Goal: Task Accomplishment & Management: Manage account settings

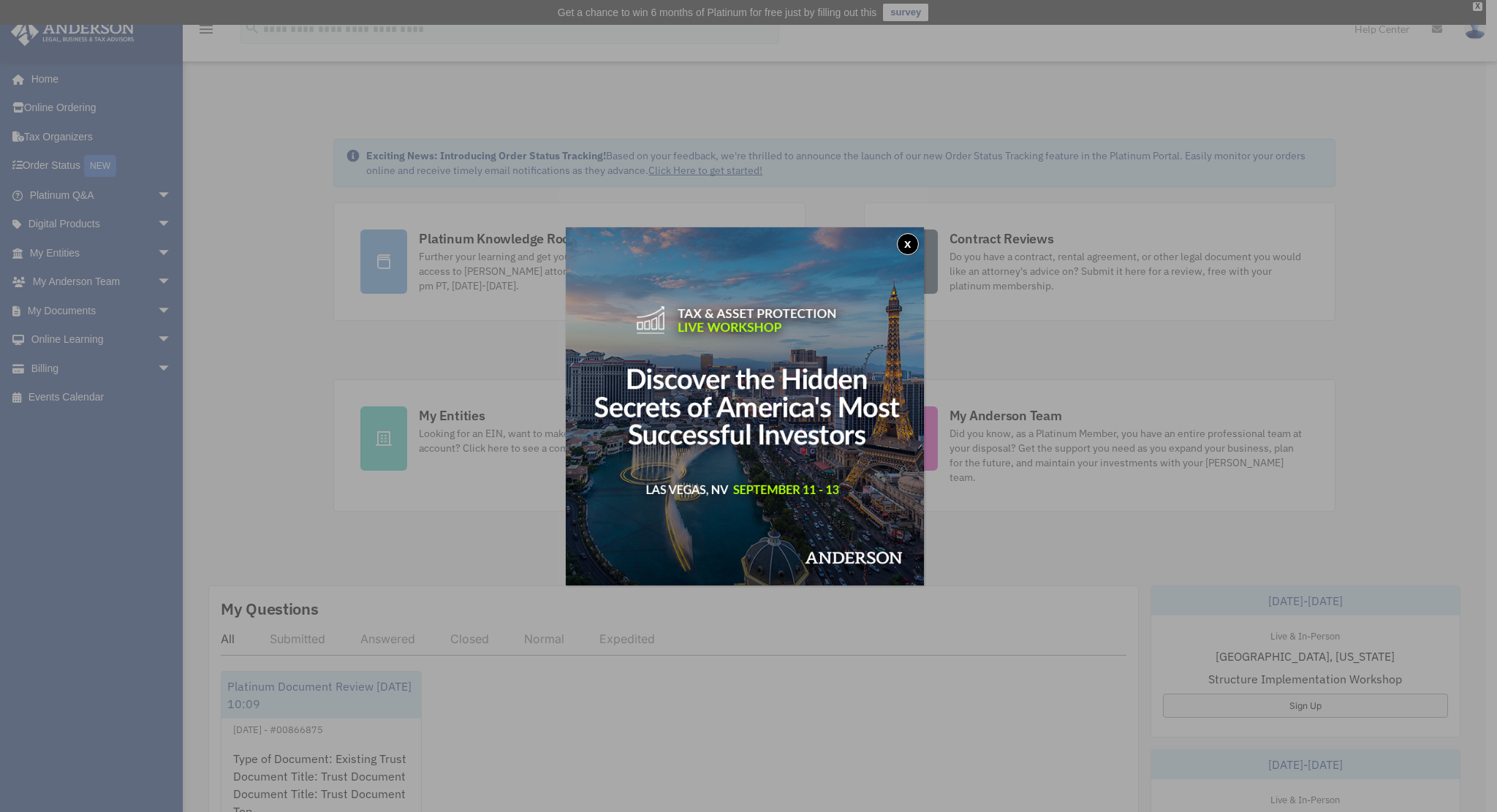
click at [908, 237] on button "x" at bounding box center [908, 243] width 22 height 22
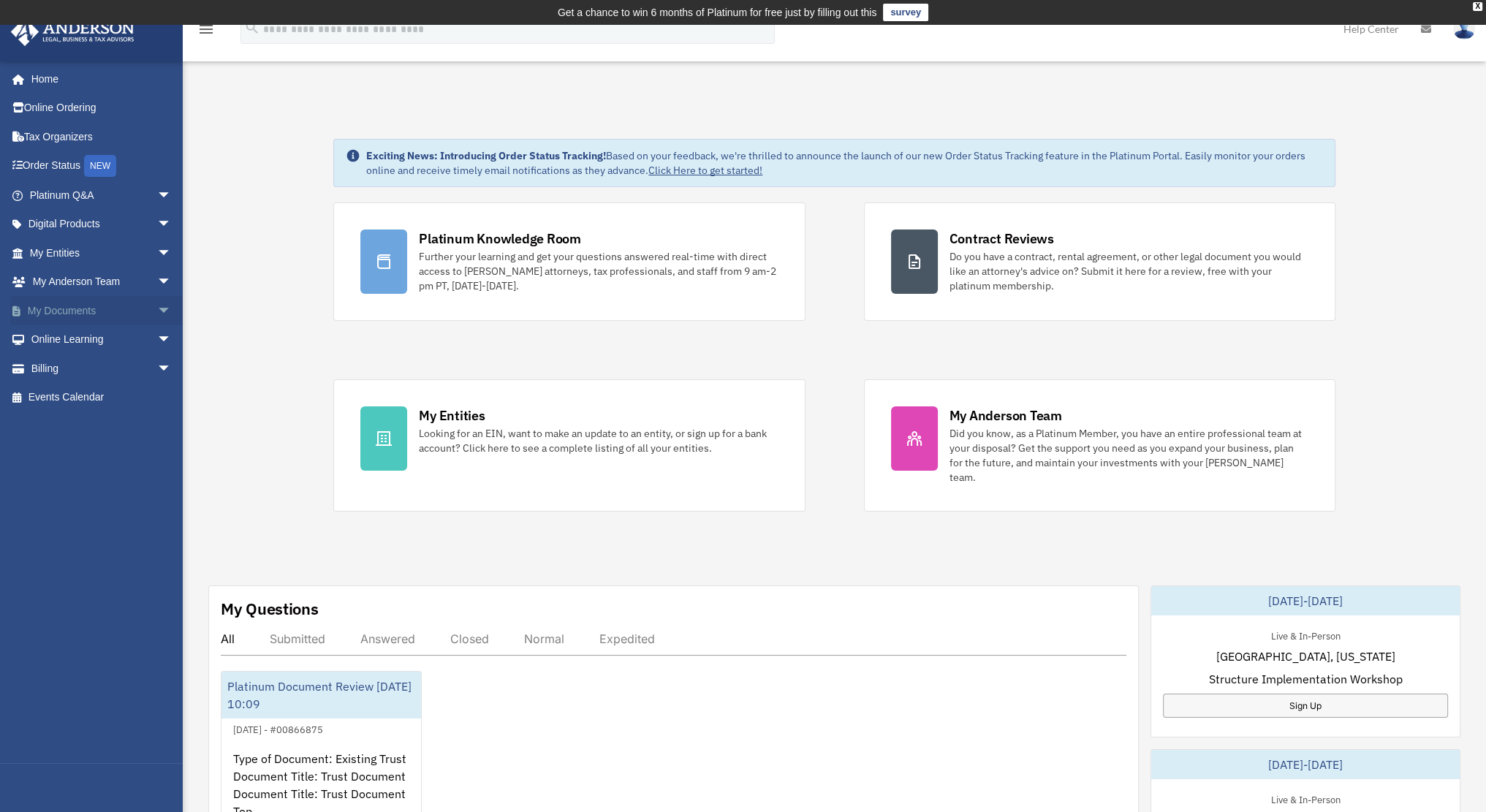
click at [62, 305] on link "My Documents arrow_drop_down" at bounding box center [102, 310] width 183 height 29
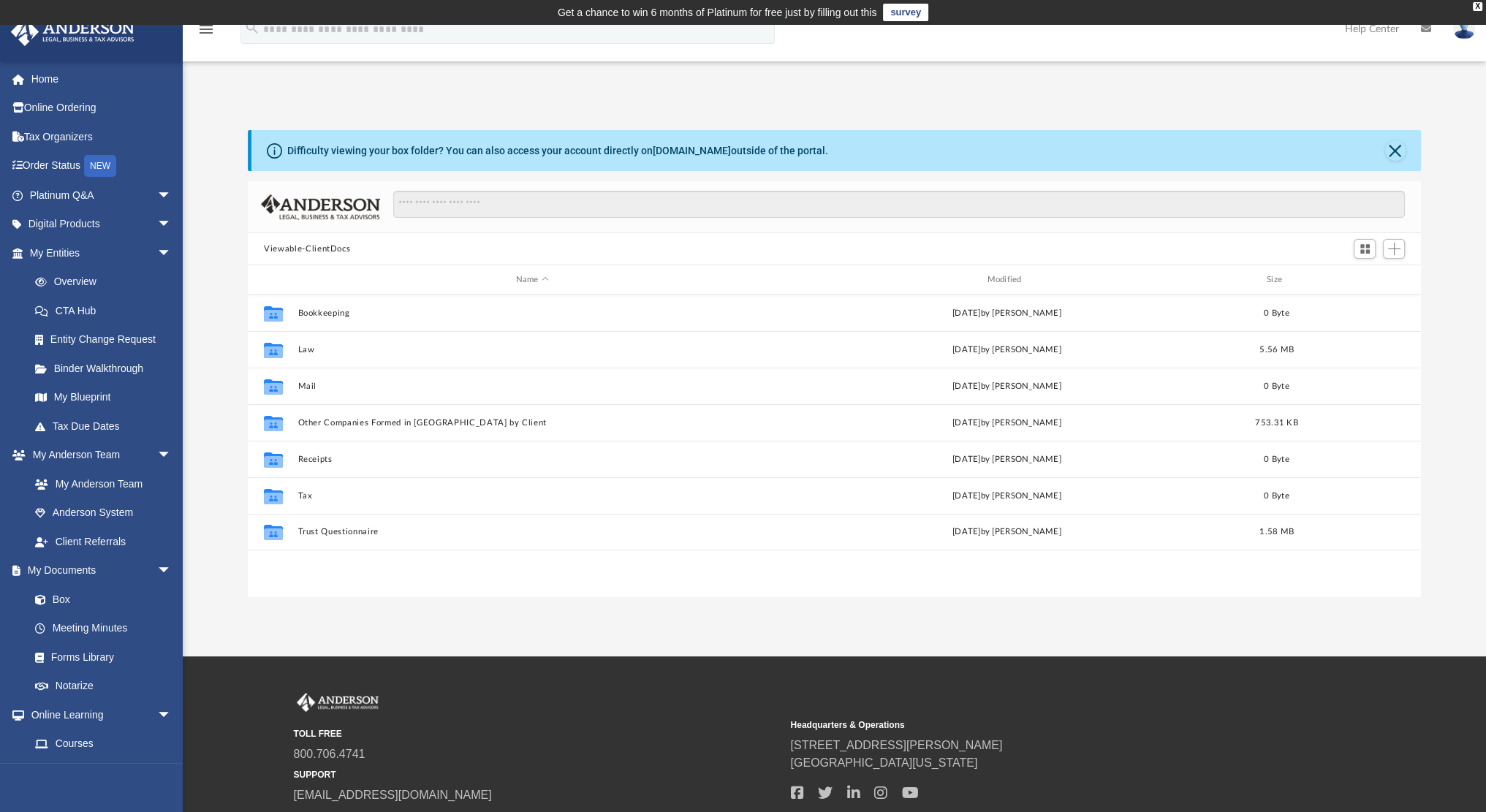
scroll to position [321, 1161]
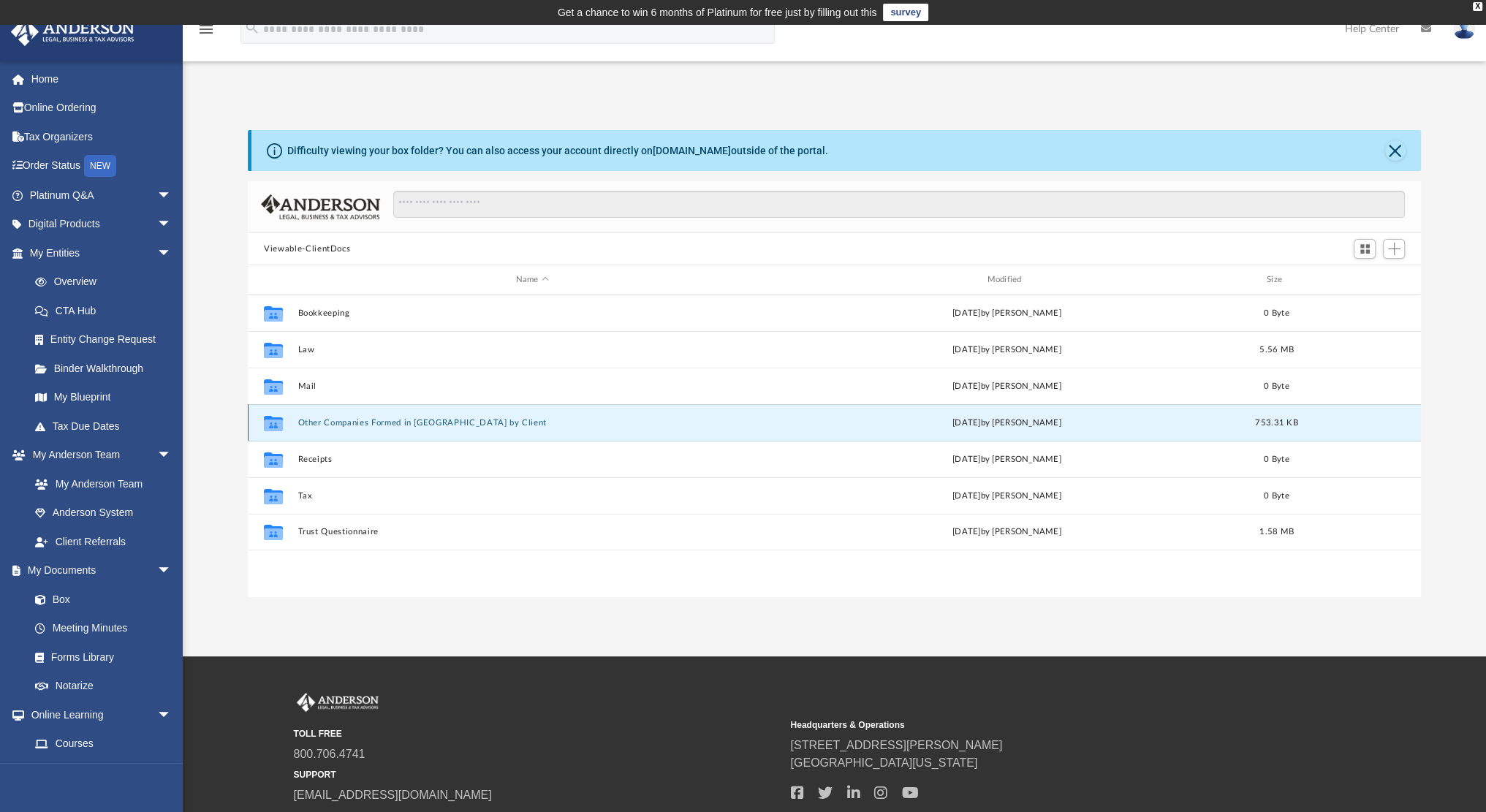
click at [354, 425] on button "Other Companies Formed in [GEOGRAPHIC_DATA] by Client" at bounding box center [533, 422] width 469 height 10
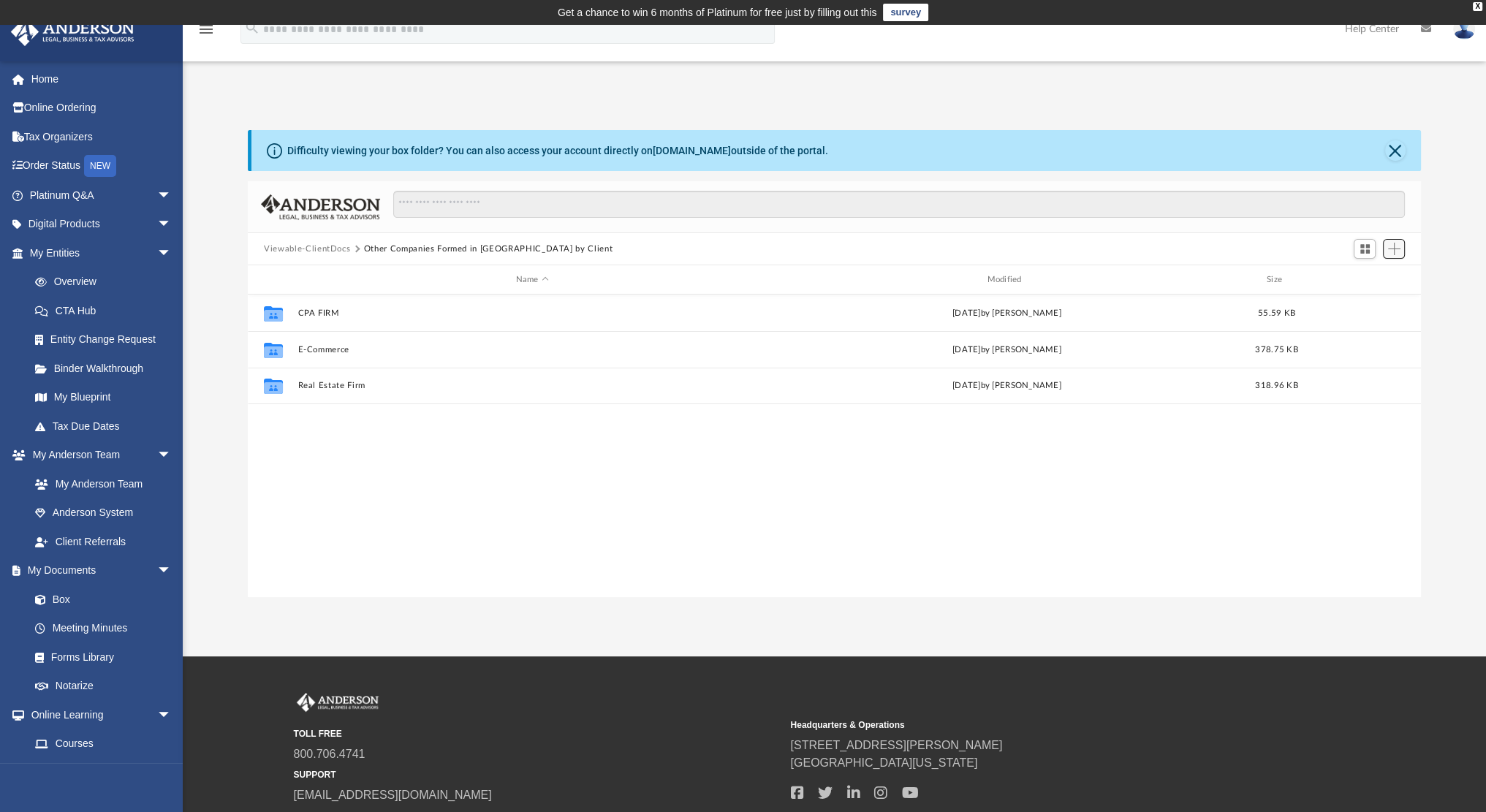
click at [1395, 246] on span "Add" at bounding box center [1394, 249] width 13 height 13
click at [1373, 297] on li "New Folder" at bounding box center [1373, 300] width 47 height 15
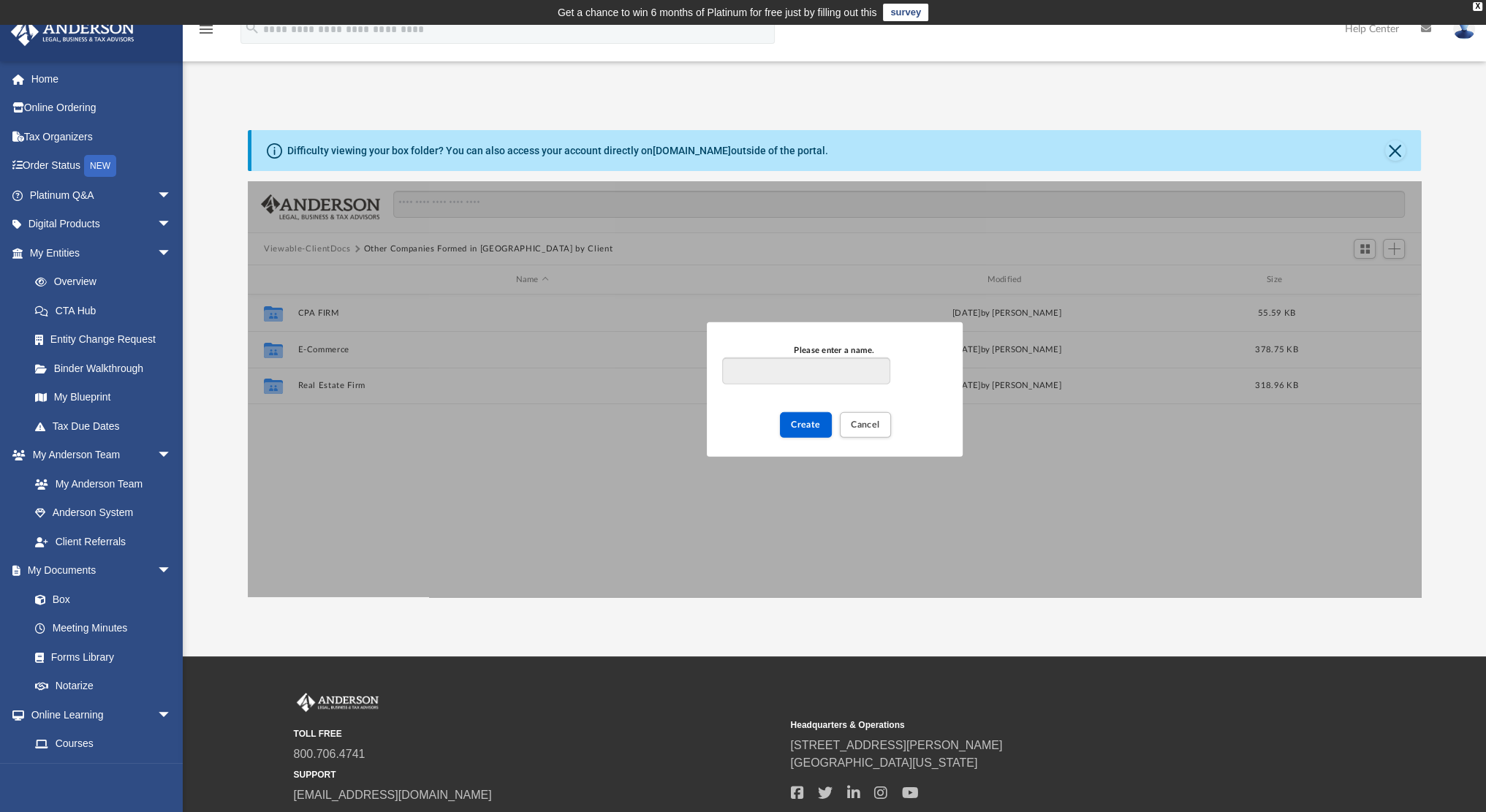
click at [822, 363] on input "Please enter a name." at bounding box center [805, 370] width 168 height 28
type input "**********"
click at [807, 420] on span "Create" at bounding box center [806, 424] width 30 height 9
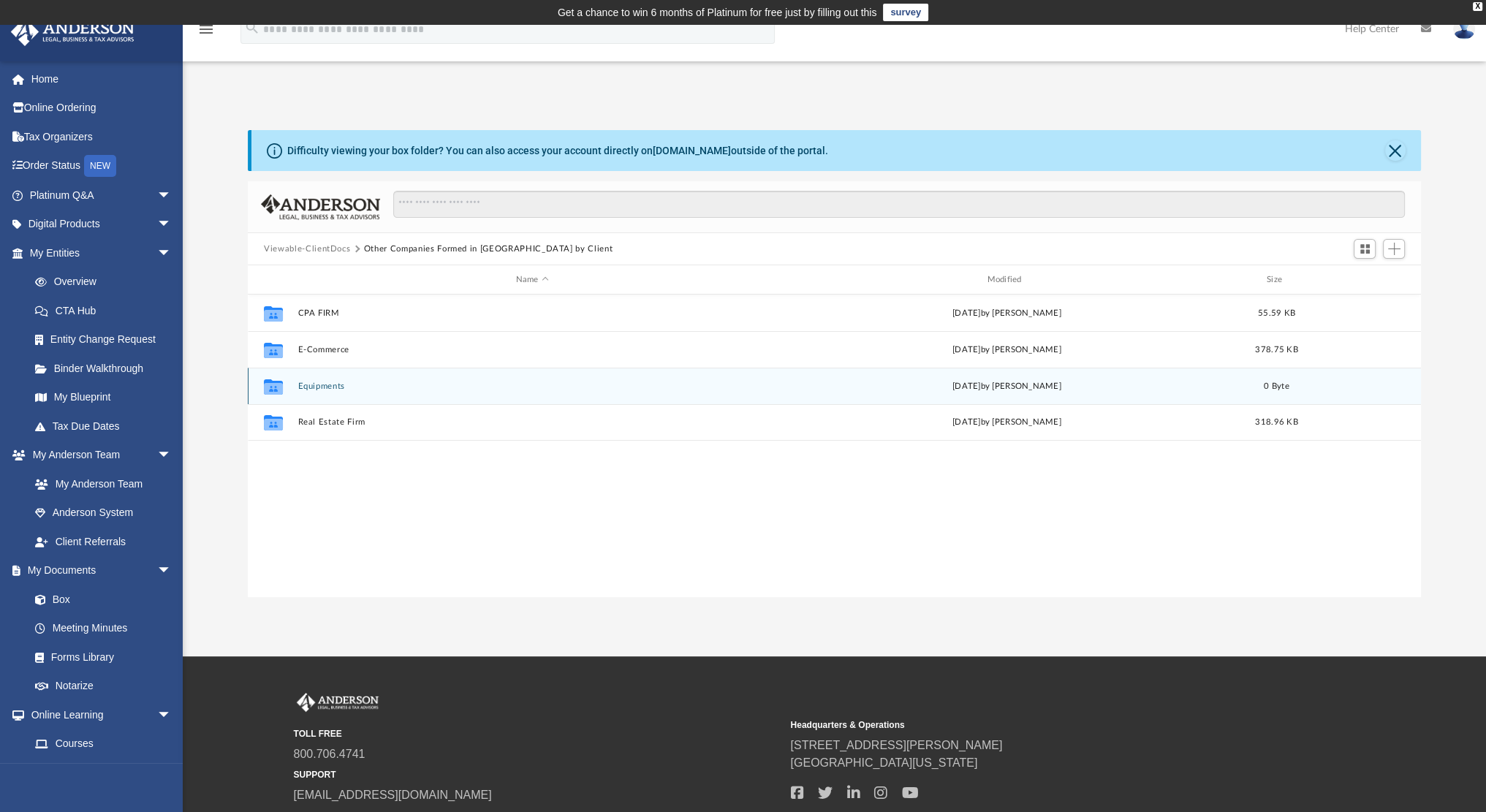
click at [310, 388] on button "Equipments" at bounding box center [533, 386] width 469 height 10
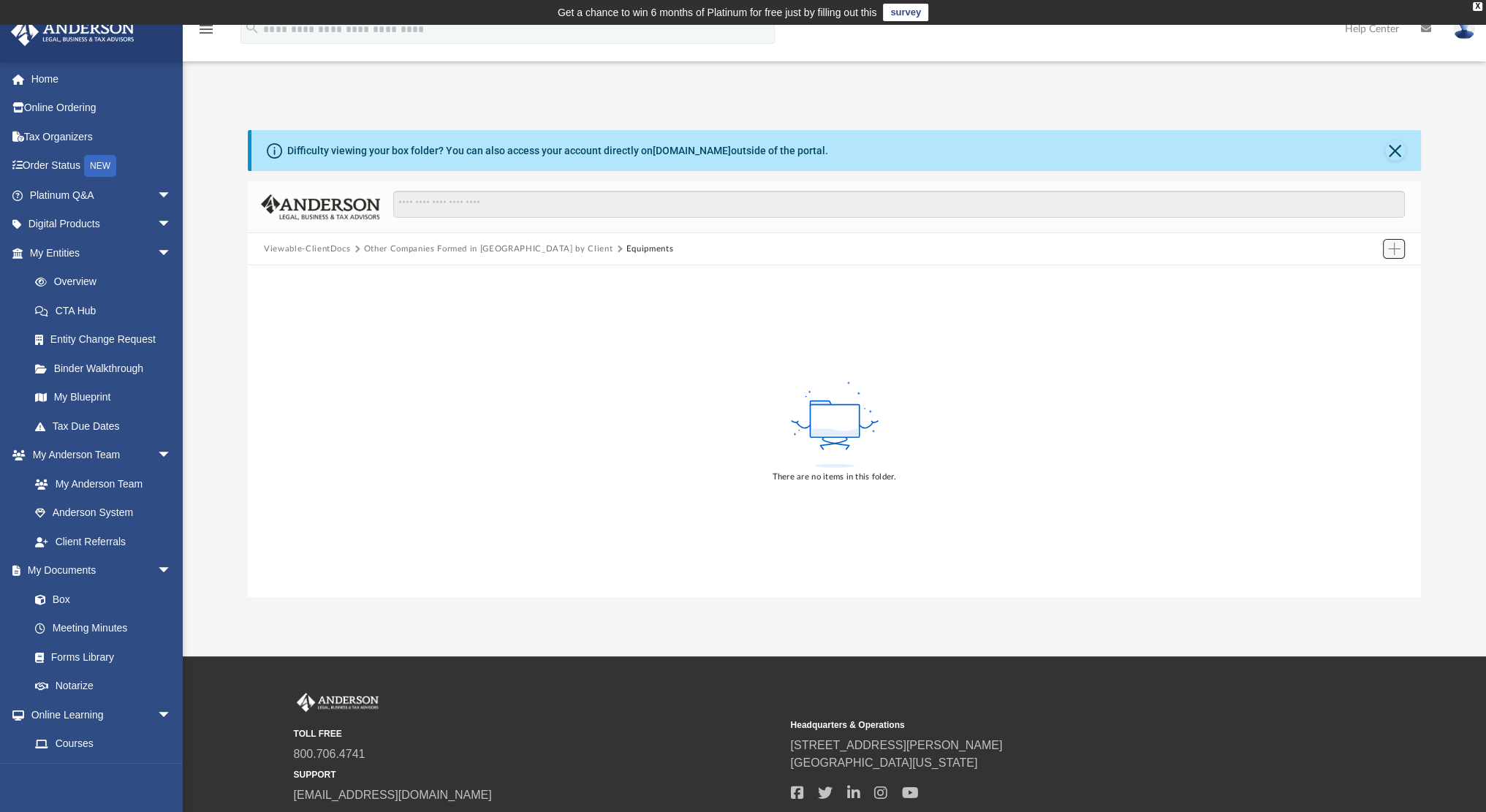
click at [1388, 249] on span "Add" at bounding box center [1394, 249] width 13 height 13
click at [1367, 276] on li "Upload" at bounding box center [1373, 278] width 47 height 15
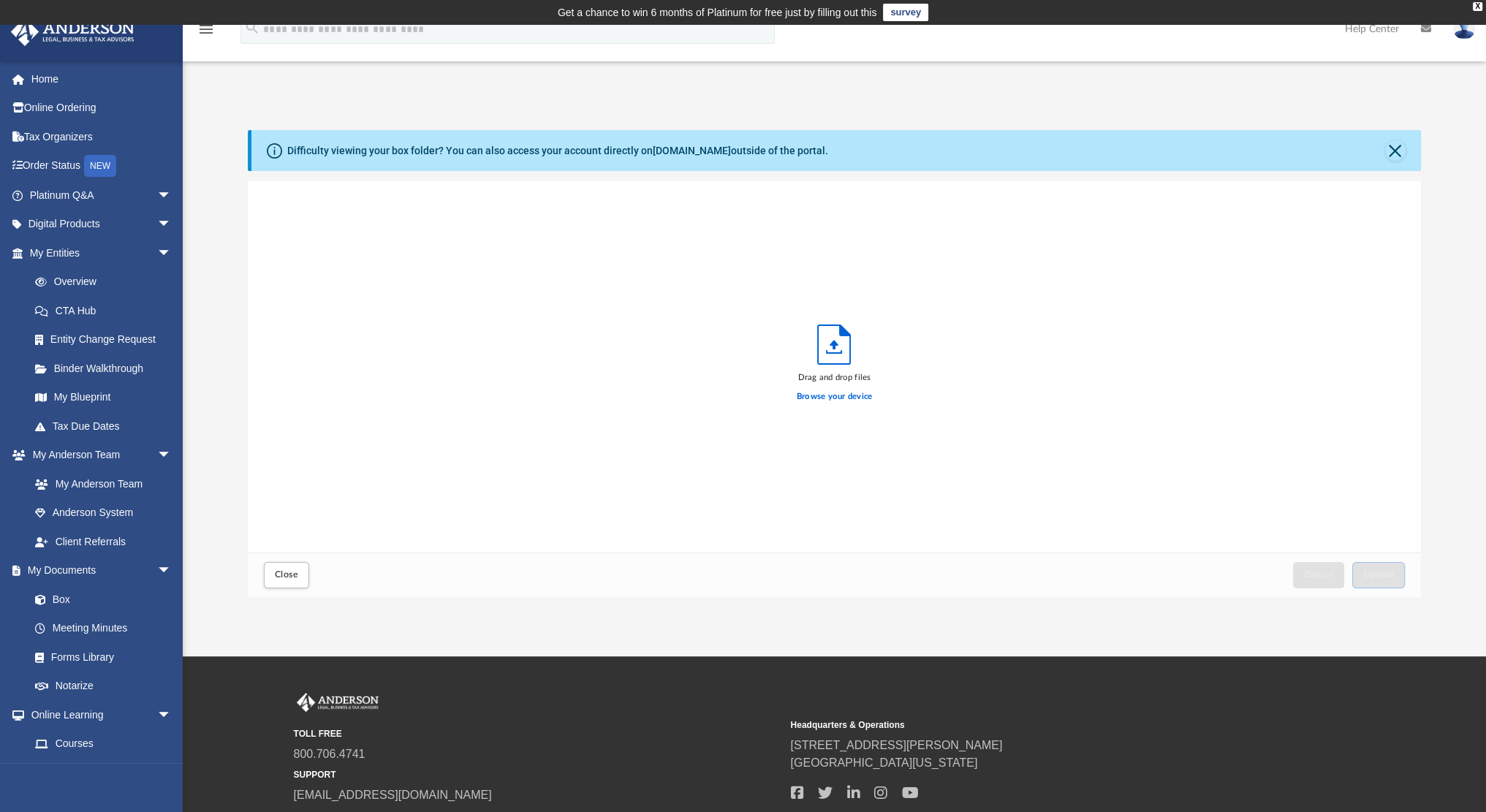
scroll to position [360, 1161]
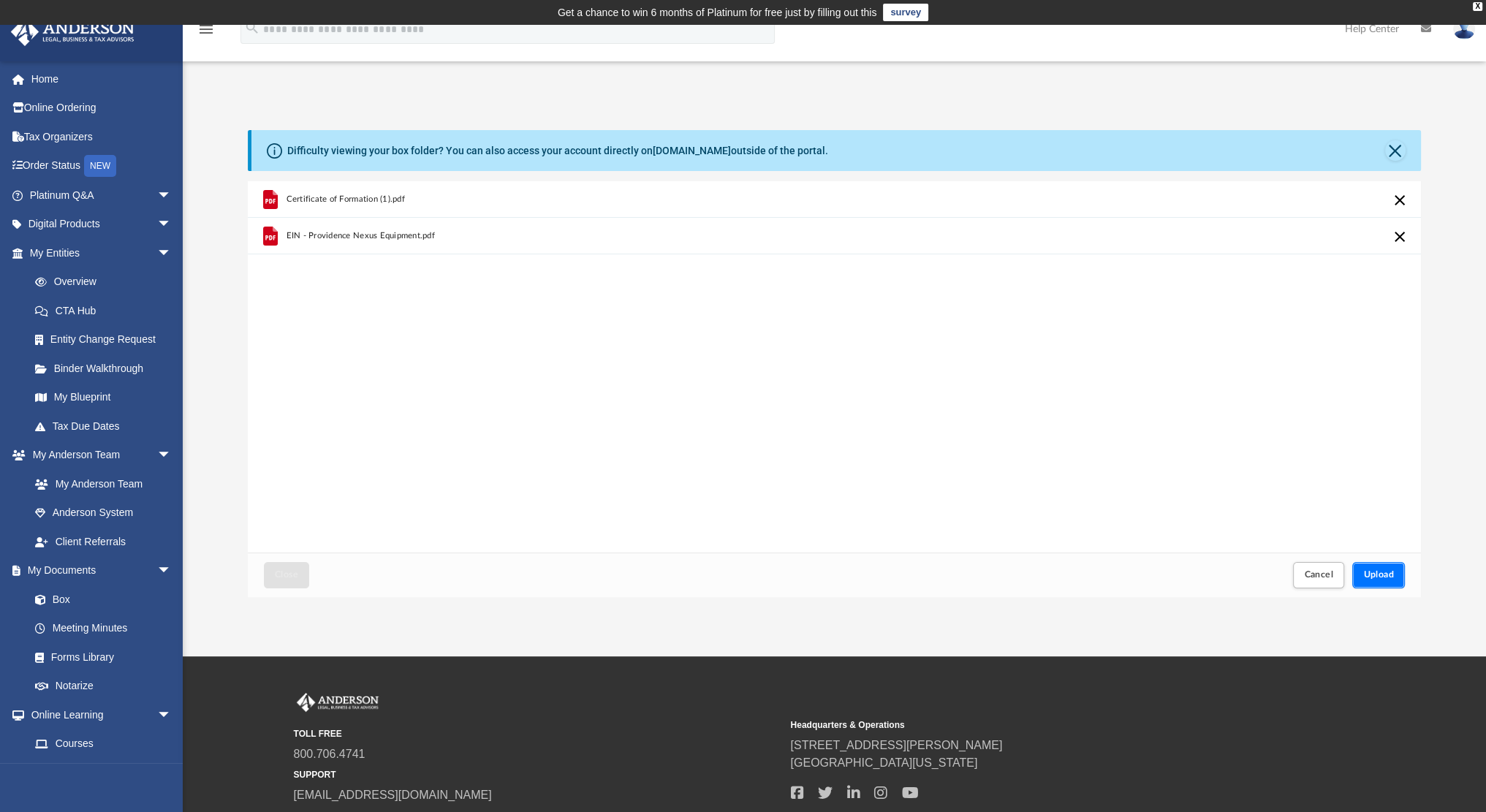
click at [1397, 578] on button "Upload" at bounding box center [1379, 575] width 53 height 26
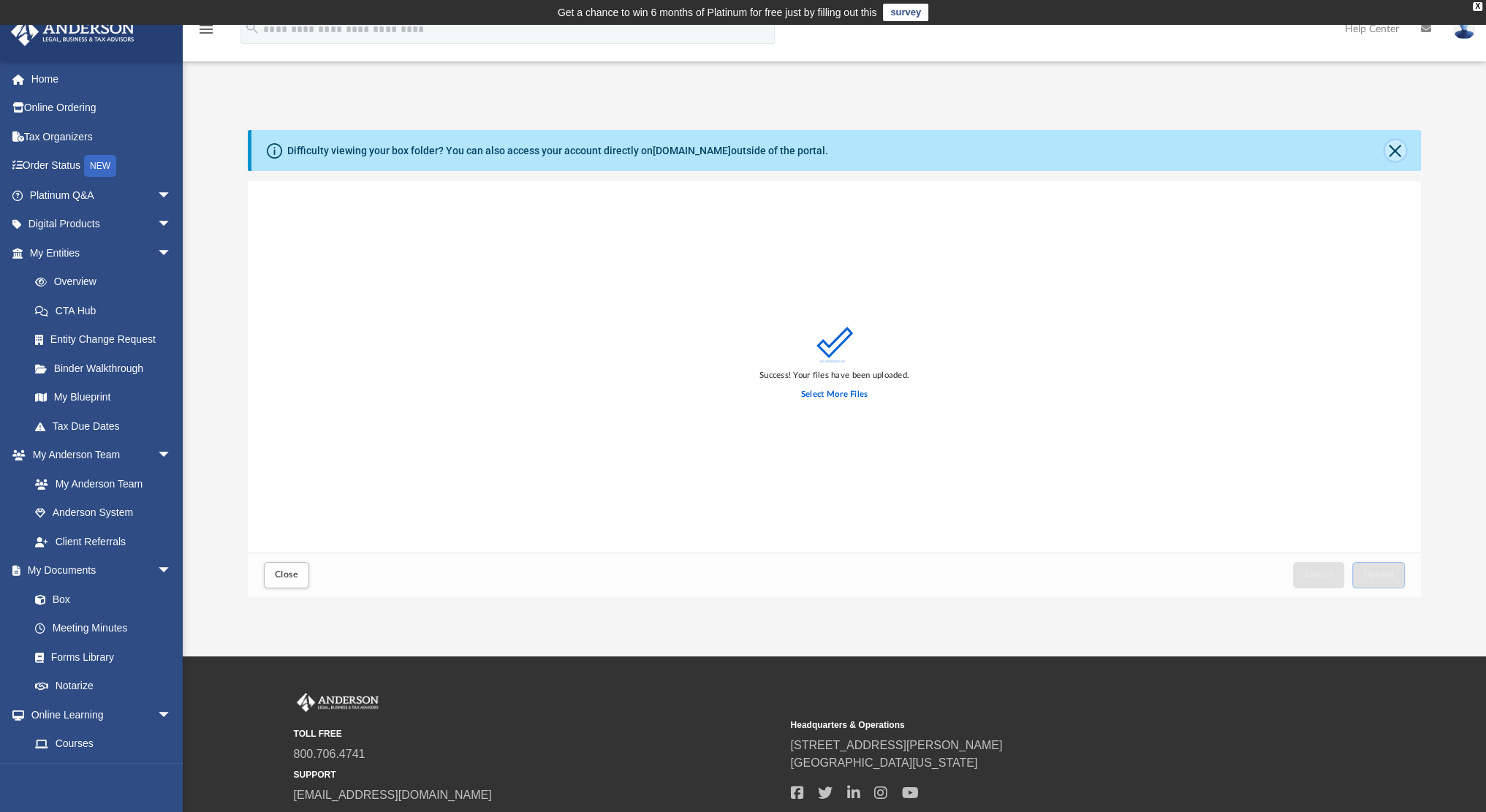
click at [1396, 153] on button "Close" at bounding box center [1394, 150] width 20 height 20
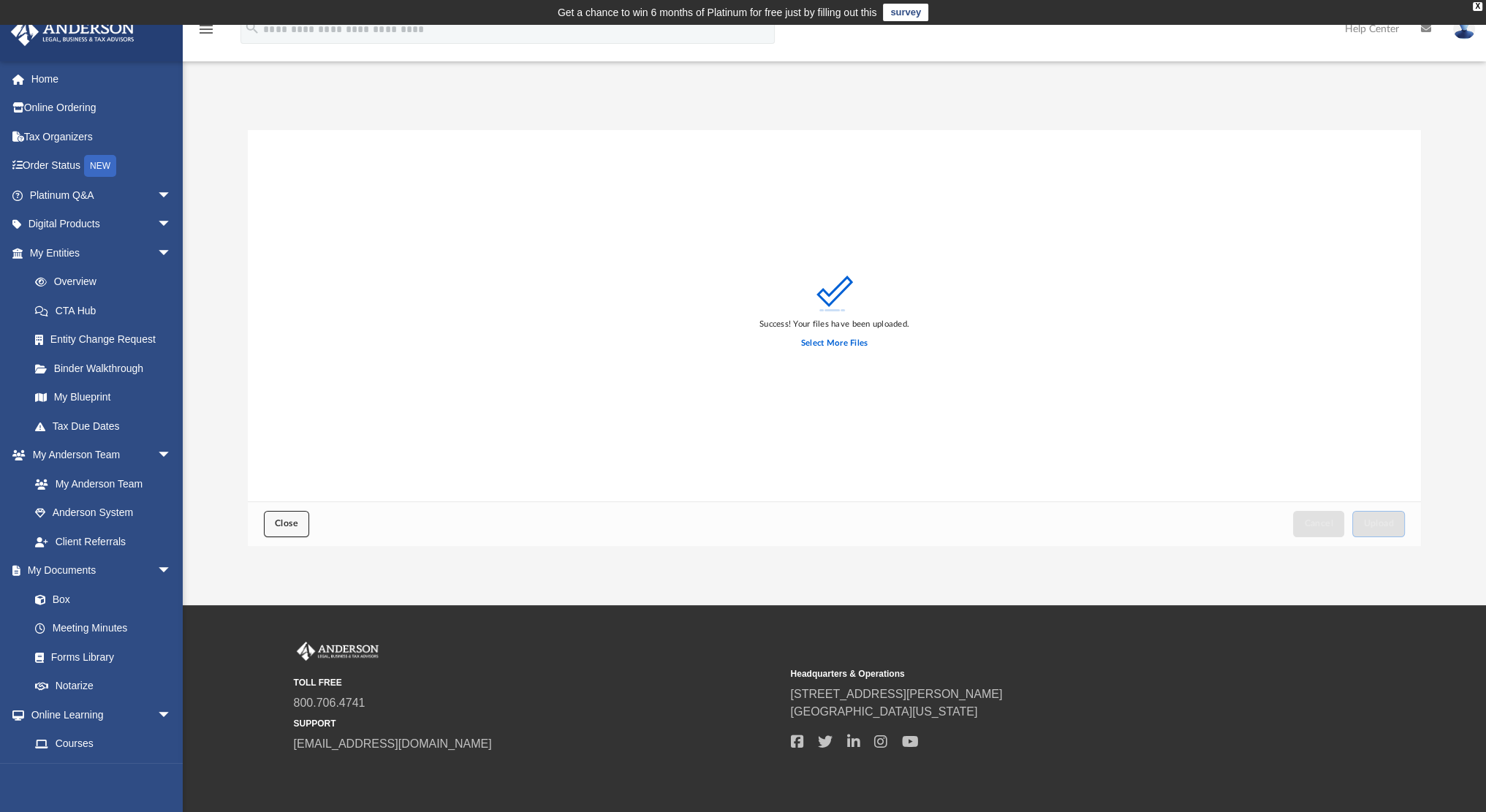
click at [268, 524] on button "Close" at bounding box center [286, 524] width 45 height 26
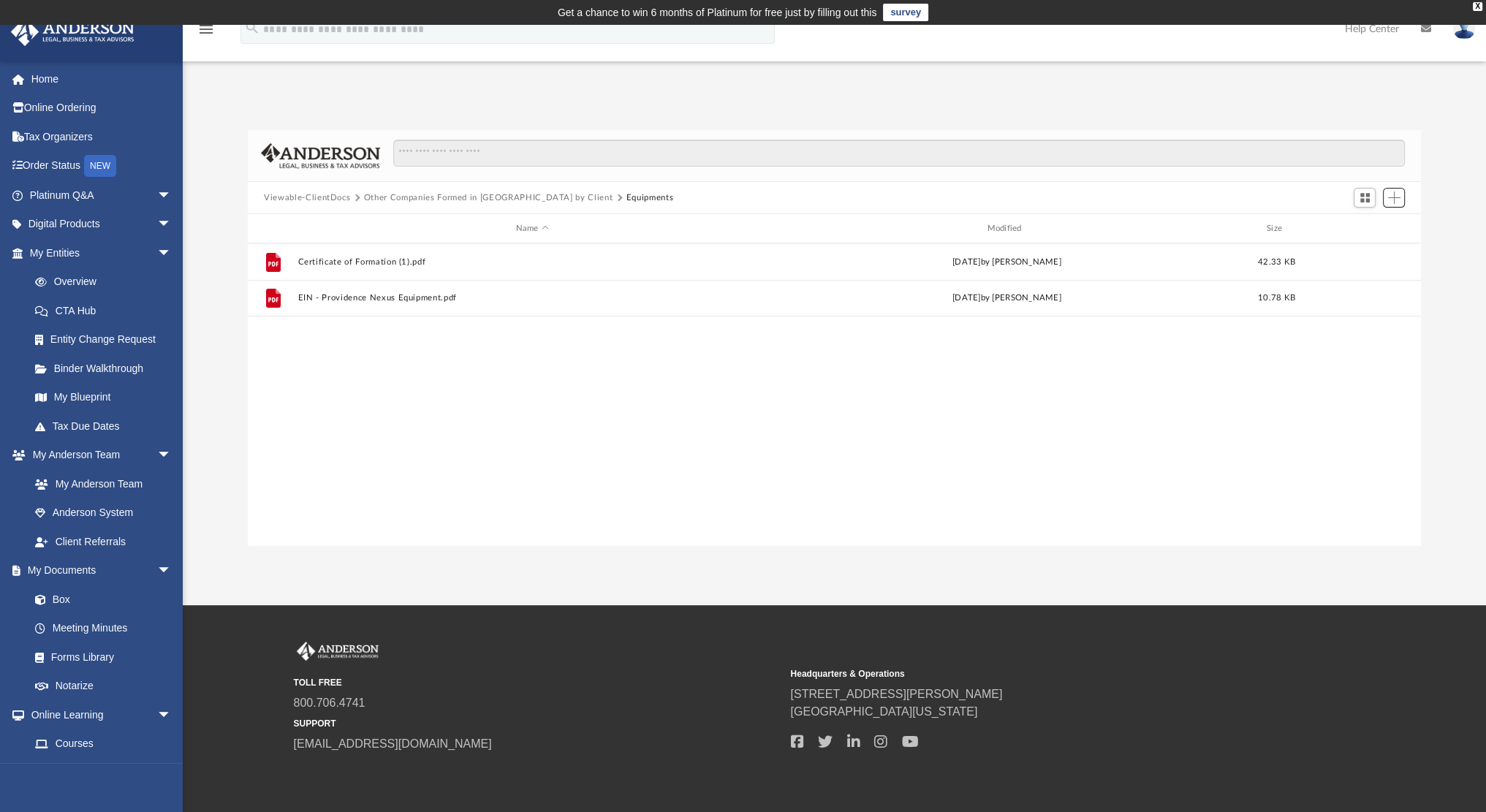
scroll to position [321, 1161]
click at [401, 197] on button "Other Companies Formed in TX by Client" at bounding box center [488, 198] width 249 height 14
click at [313, 195] on button "Viewable-ClientDocs" at bounding box center [307, 198] width 86 height 14
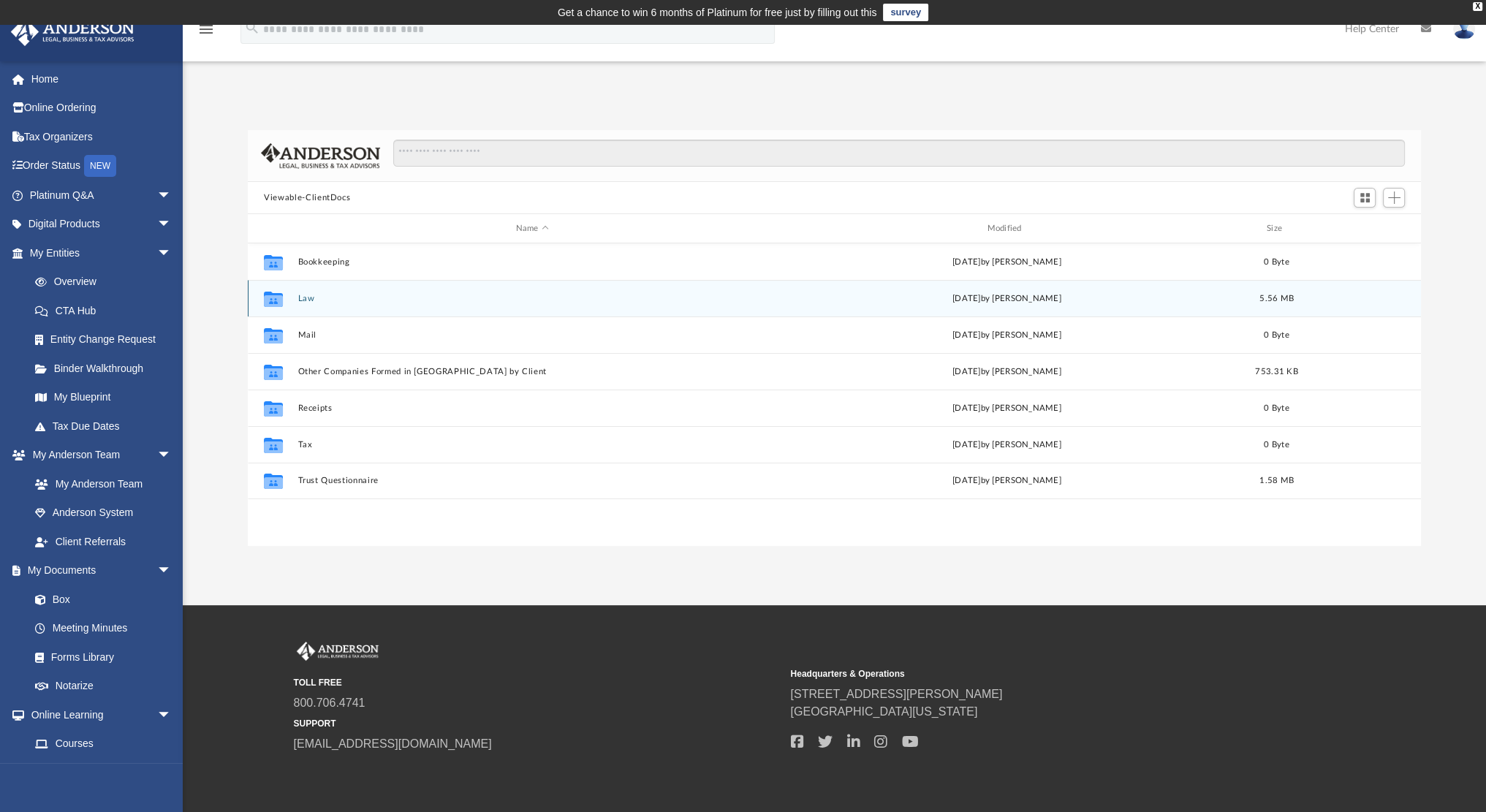
click at [334, 294] on button "Law" at bounding box center [533, 298] width 469 height 10
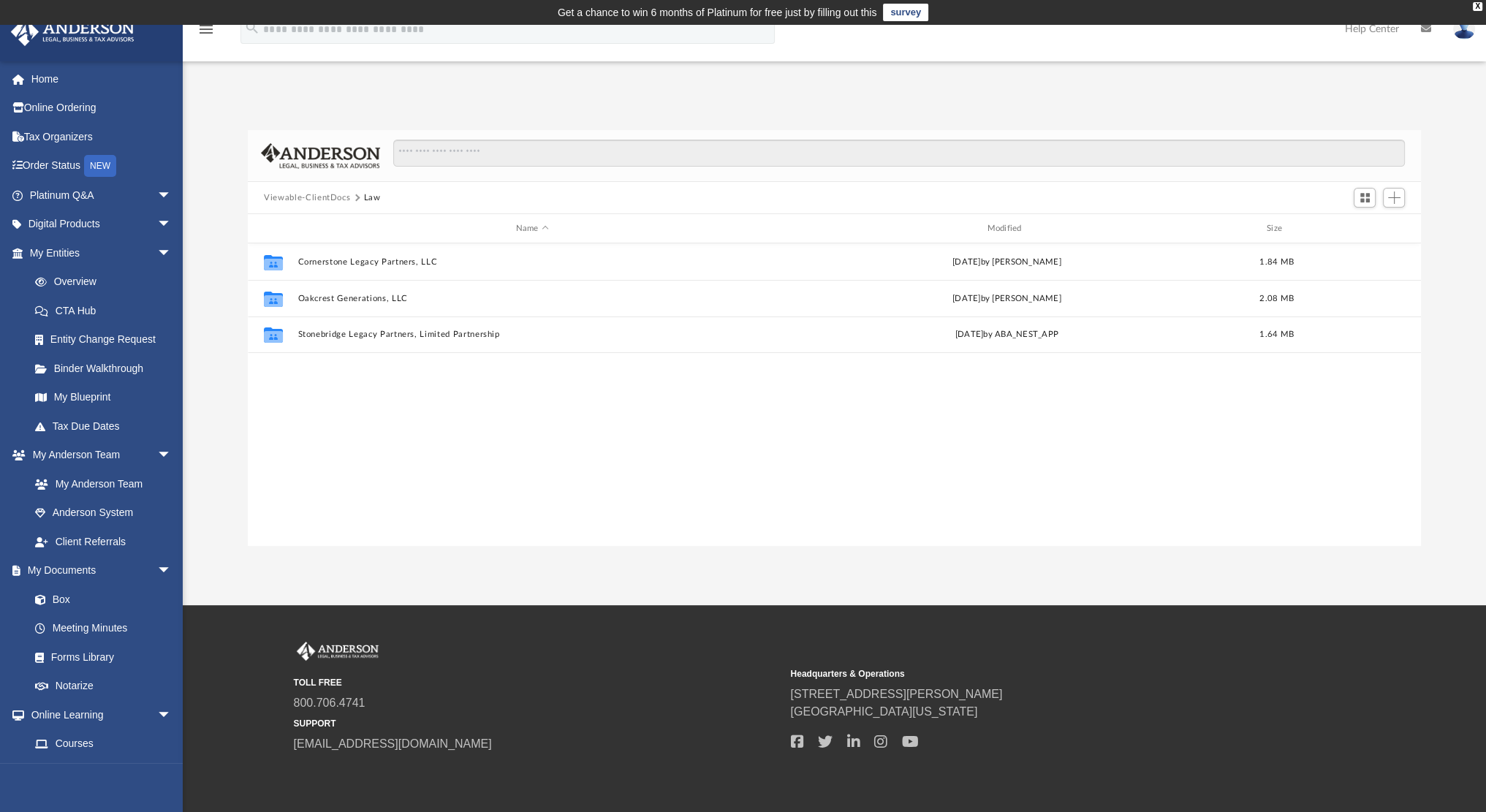
click at [305, 189] on div "Viewable-ClientDocs Law" at bounding box center [834, 198] width 1173 height 32
click at [304, 198] on button "Viewable-ClientDocs" at bounding box center [307, 198] width 86 height 14
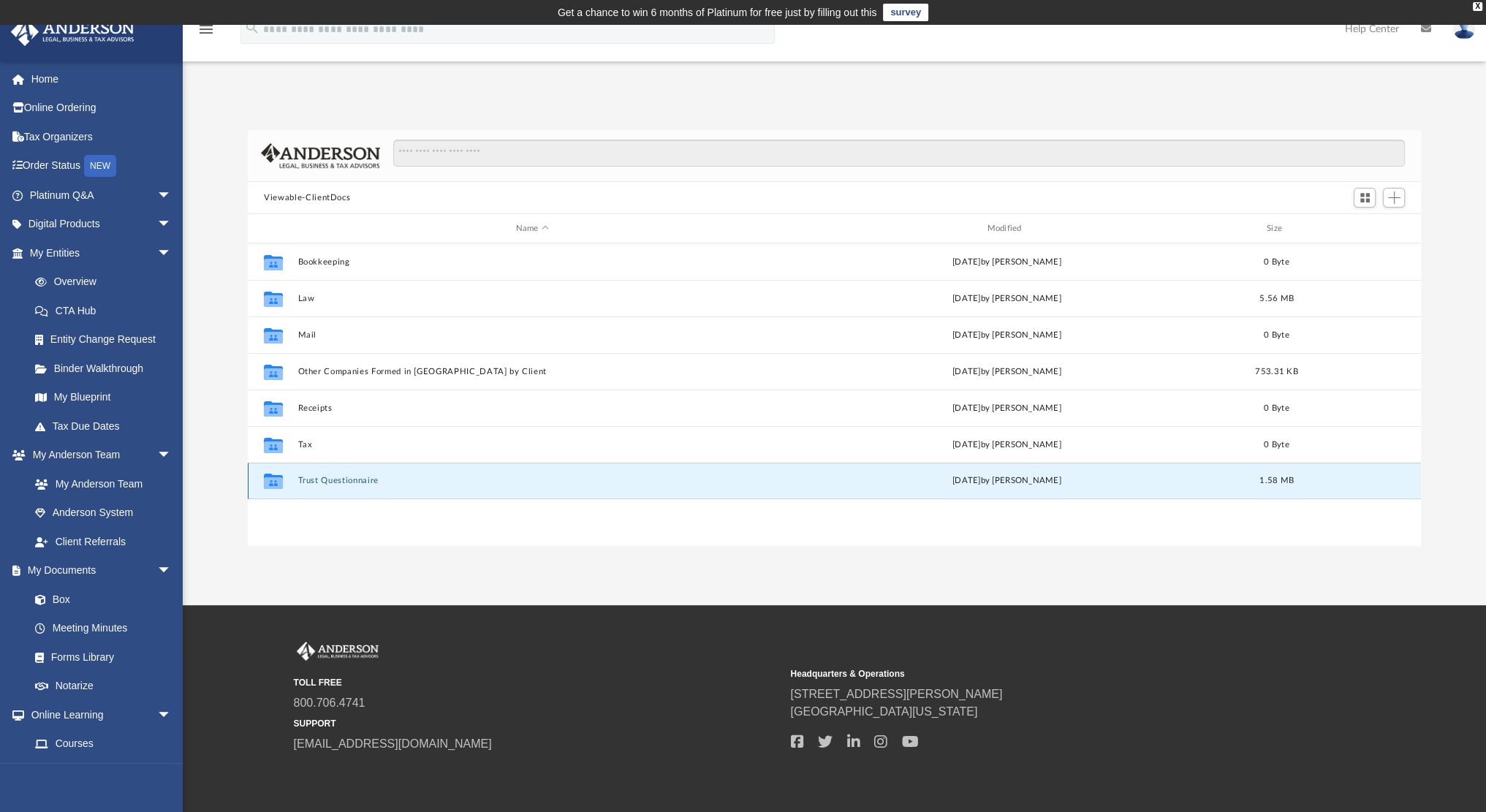
click at [343, 477] on button "Trust Questionnaire" at bounding box center [533, 480] width 469 height 10
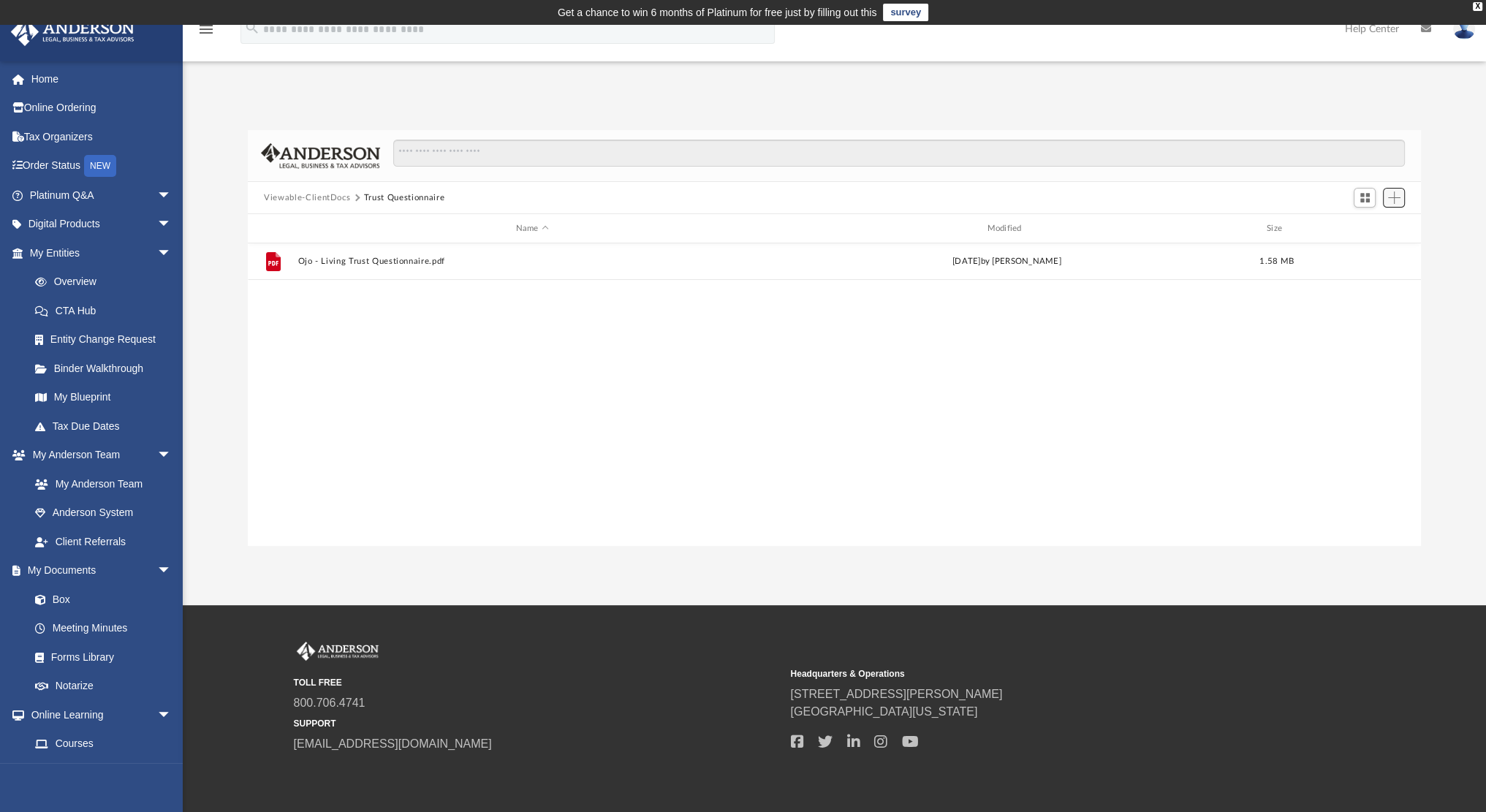
click at [1403, 201] on button "Add" at bounding box center [1394, 198] width 22 height 20
click at [1370, 225] on li "Upload" at bounding box center [1373, 227] width 47 height 15
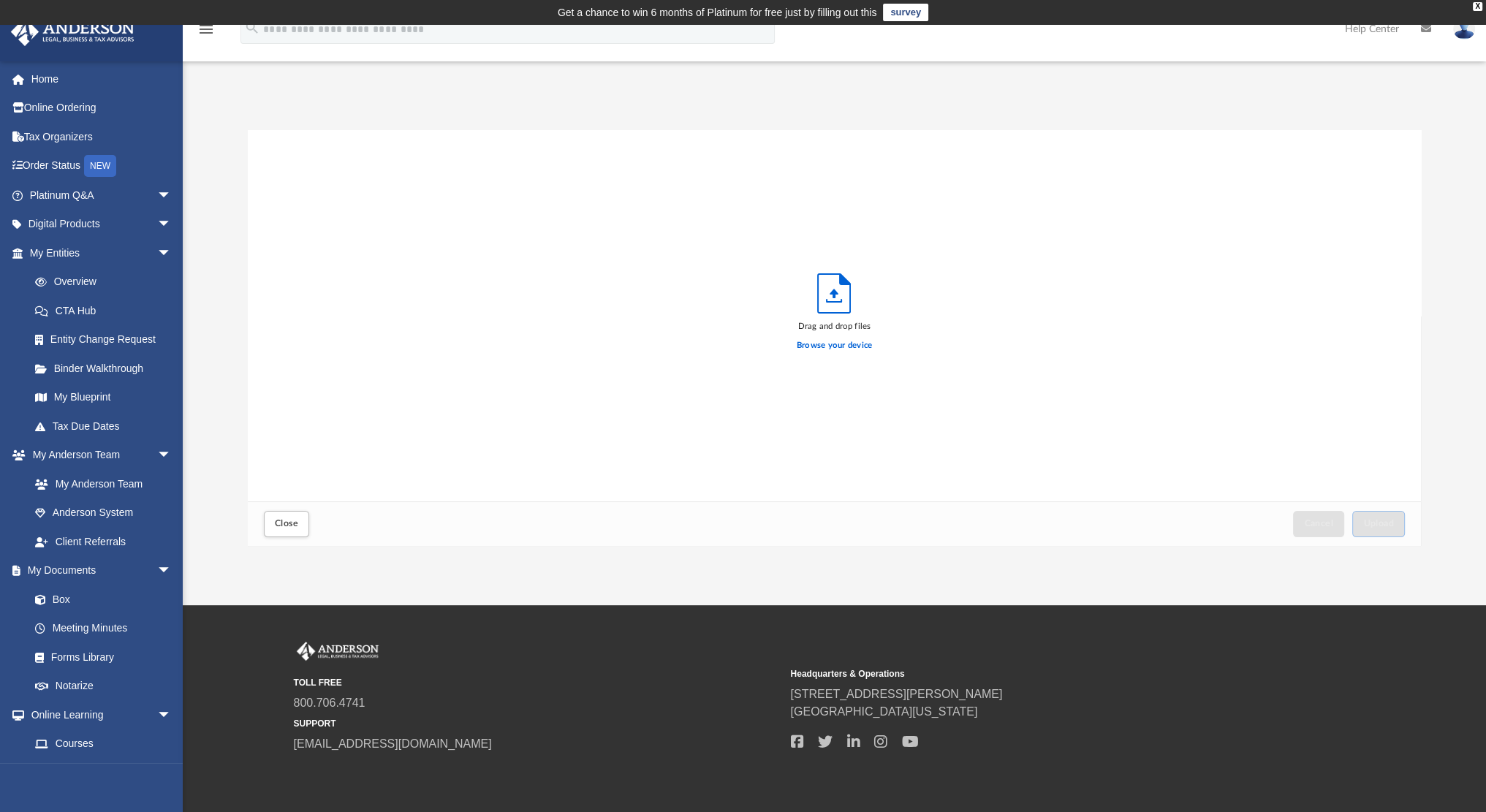
scroll to position [360, 1161]
click at [1388, 531] on button "Upload" at bounding box center [1379, 524] width 53 height 26
click at [288, 515] on button "Close" at bounding box center [286, 524] width 45 height 26
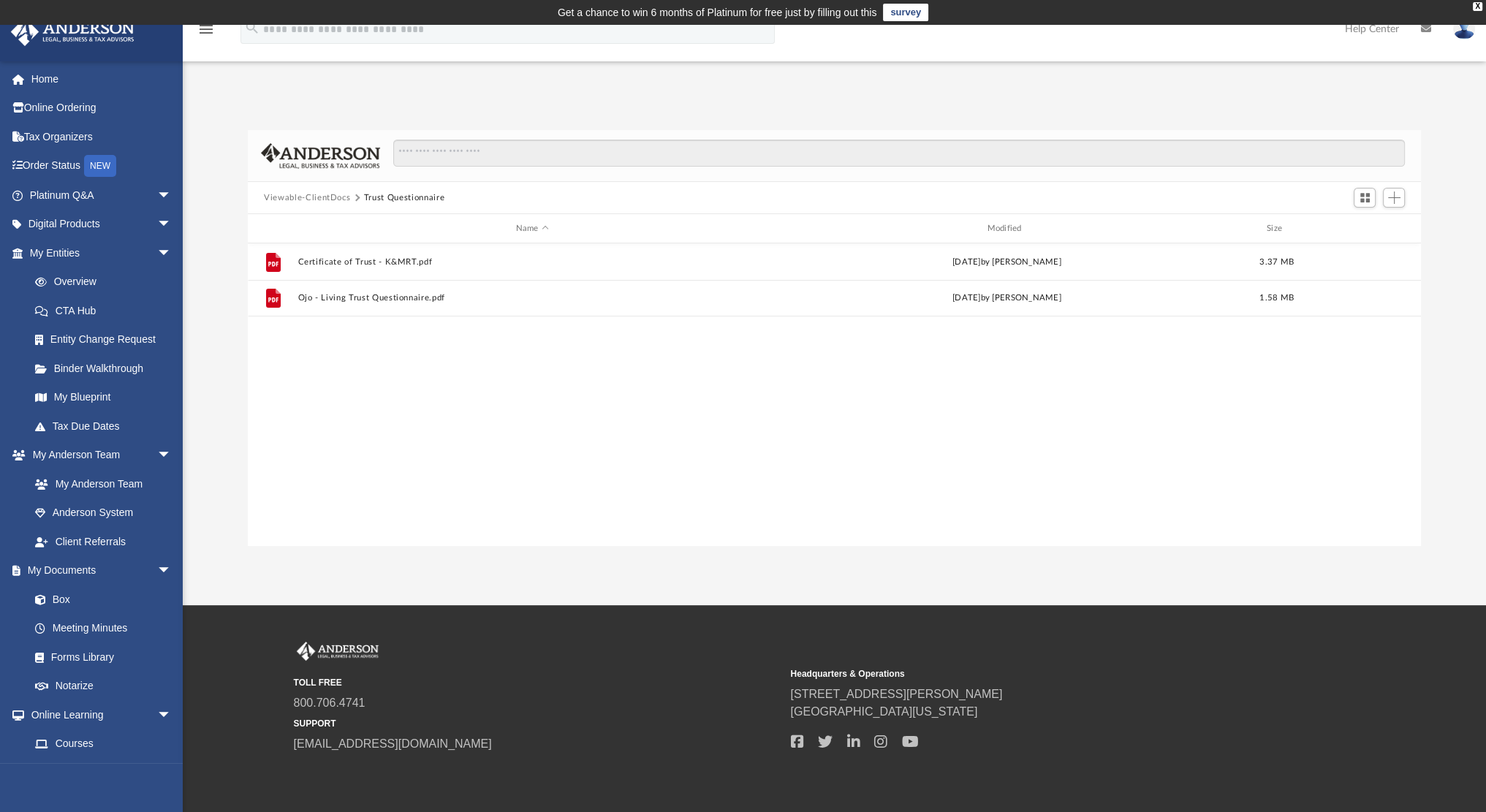
click at [447, 198] on div "Viewable-ClientDocs Trust Questionnaire" at bounding box center [361, 198] width 194 height 14
click at [448, 198] on div "Viewable-ClientDocs Trust Questionnaire" at bounding box center [361, 198] width 194 height 14
click at [301, 195] on button "Viewable-ClientDocs" at bounding box center [307, 198] width 86 height 14
